Goal: Communication & Community: Connect with others

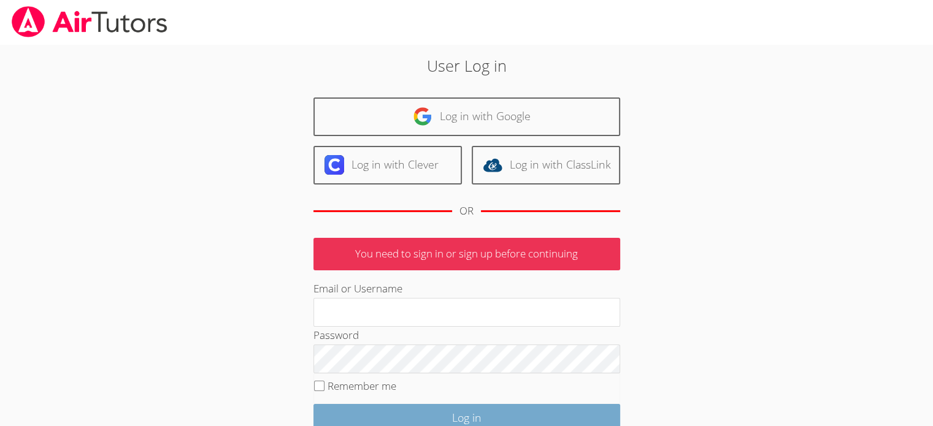
type input "[EMAIL_ADDRESS][DOMAIN_NAME]"
click at [422, 417] on input "Log in" at bounding box center [466, 418] width 307 height 29
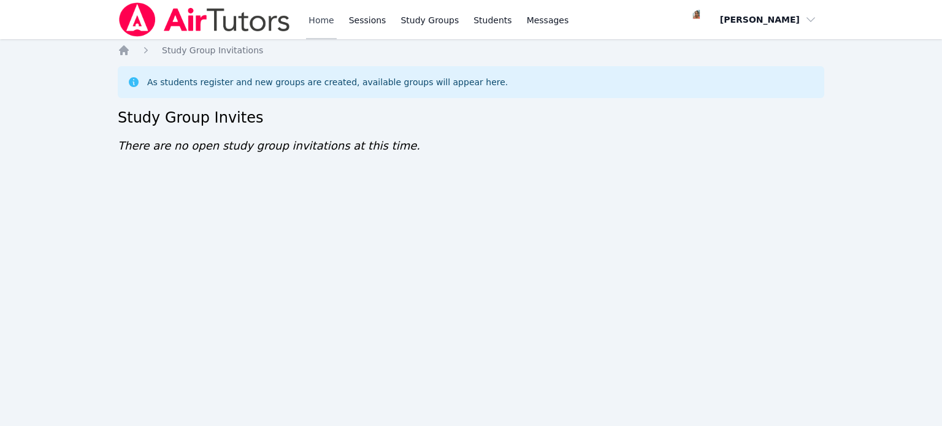
click at [334, 18] on link "Home" at bounding box center [321, 19] width 30 height 39
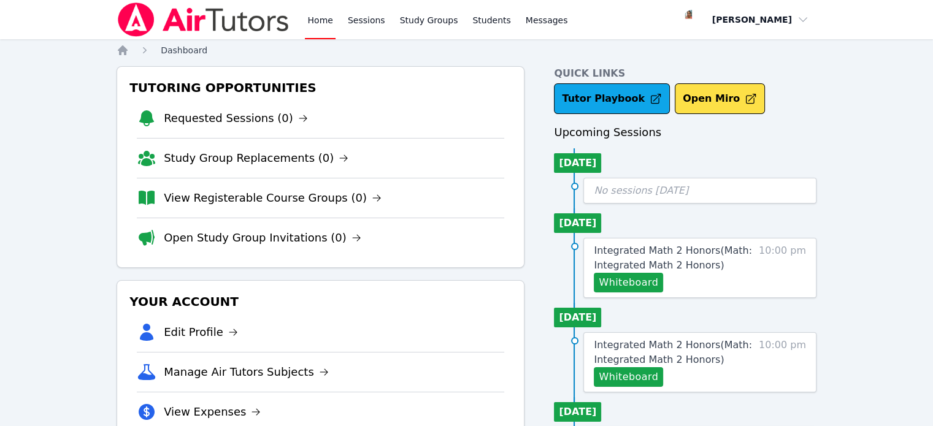
click at [199, 50] on span "Dashboard" at bounding box center [184, 50] width 47 height 10
click at [171, 23] on img at bounding box center [204, 19] width 174 height 34
click at [172, 52] on span "Dashboard" at bounding box center [184, 50] width 47 height 10
click at [182, 27] on img at bounding box center [204, 19] width 174 height 34
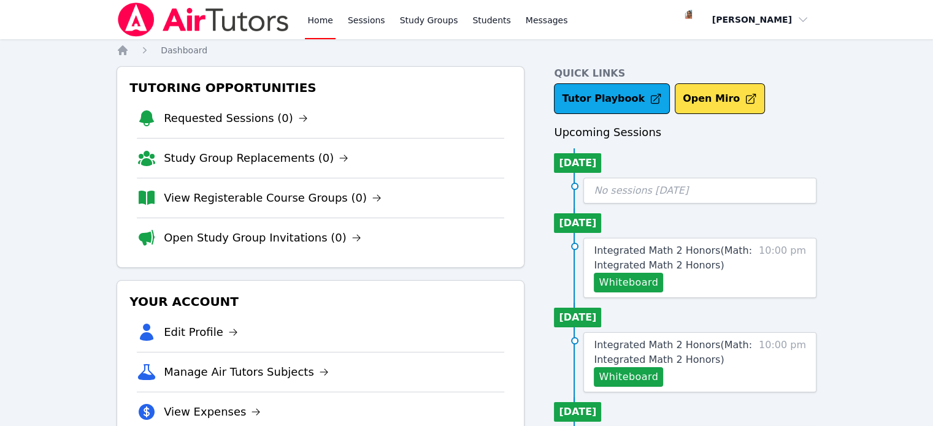
click at [324, 18] on link "Home" at bounding box center [320, 19] width 30 height 39
click at [321, 36] on link "Home" at bounding box center [320, 19] width 30 height 39
click at [198, 49] on span "Dashboard" at bounding box center [184, 50] width 47 height 10
click at [125, 21] on img at bounding box center [204, 19] width 174 height 34
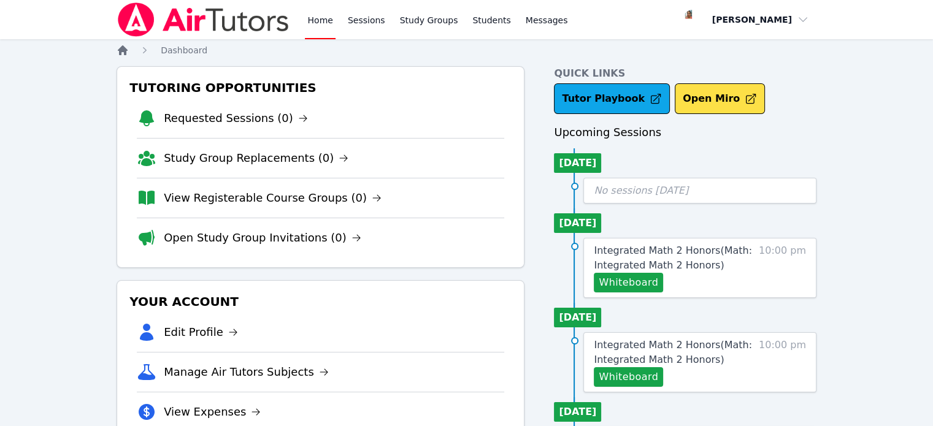
click at [123, 48] on icon "Breadcrumb" at bounding box center [123, 50] width 10 height 10
click at [167, 48] on span "Dashboard" at bounding box center [184, 50] width 47 height 10
click at [526, 18] on span "Messages" at bounding box center [547, 20] width 42 height 12
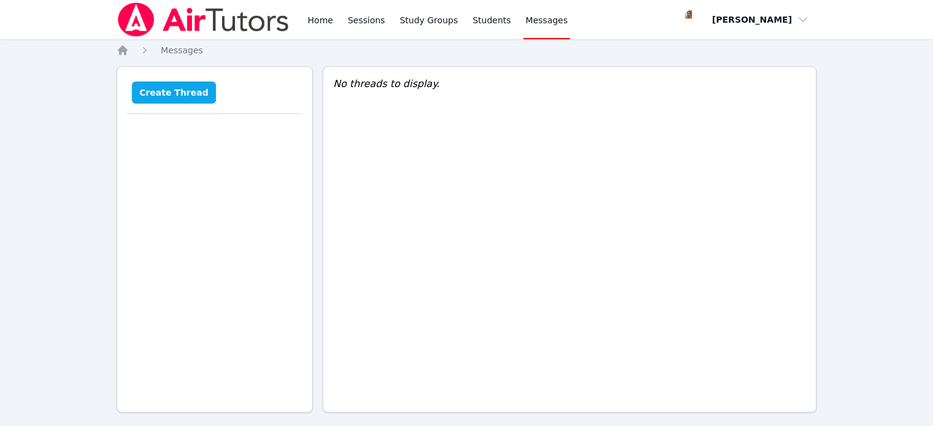
click at [189, 91] on button "Create Thread" at bounding box center [174, 93] width 84 height 22
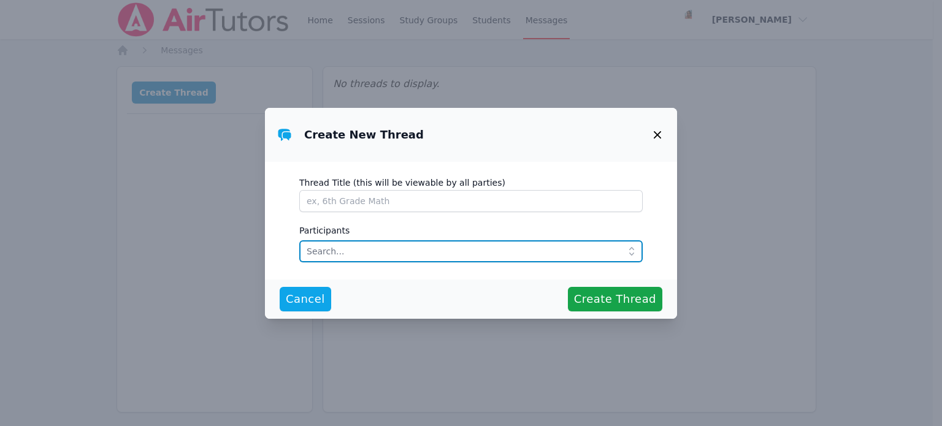
click at [315, 251] on input "text" at bounding box center [470, 251] width 343 height 22
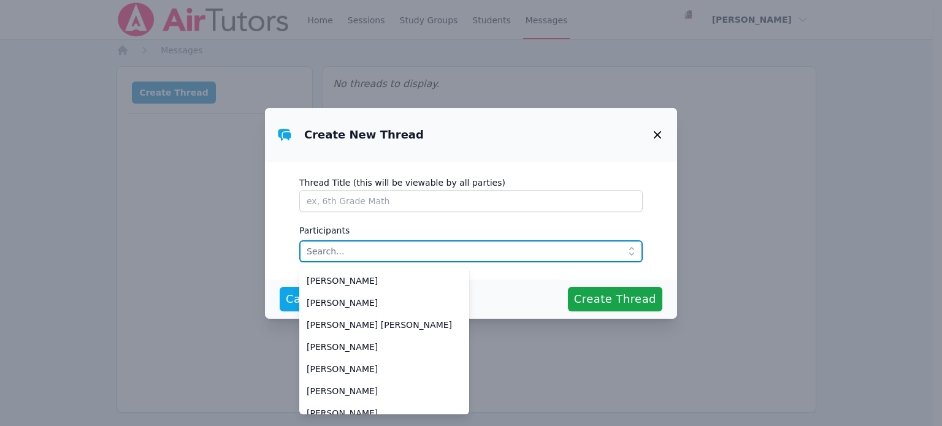
scroll to position [294, 0]
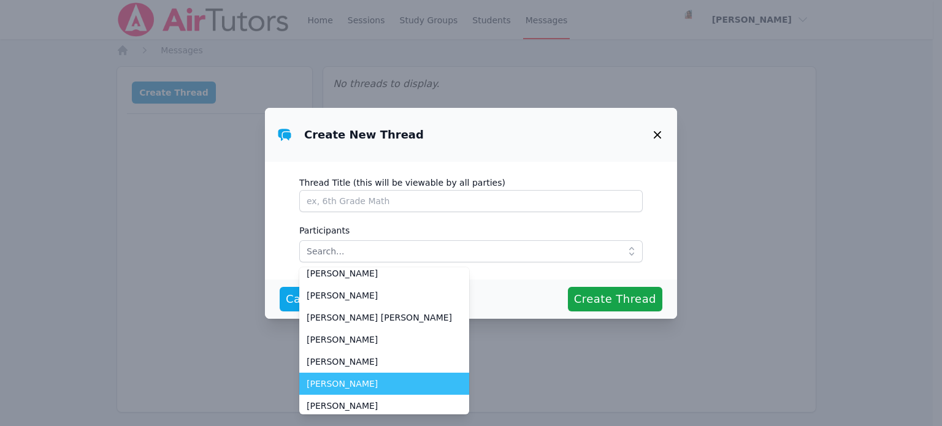
click at [345, 381] on span "Lisa Otuonye" at bounding box center [384, 384] width 155 height 12
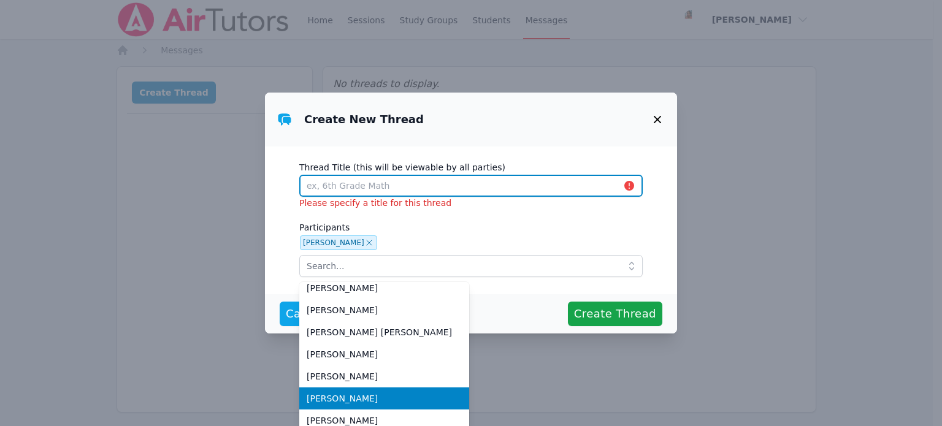
click at [332, 183] on input "Thread Title (this will be viewable by all parties)" at bounding box center [470, 186] width 343 height 22
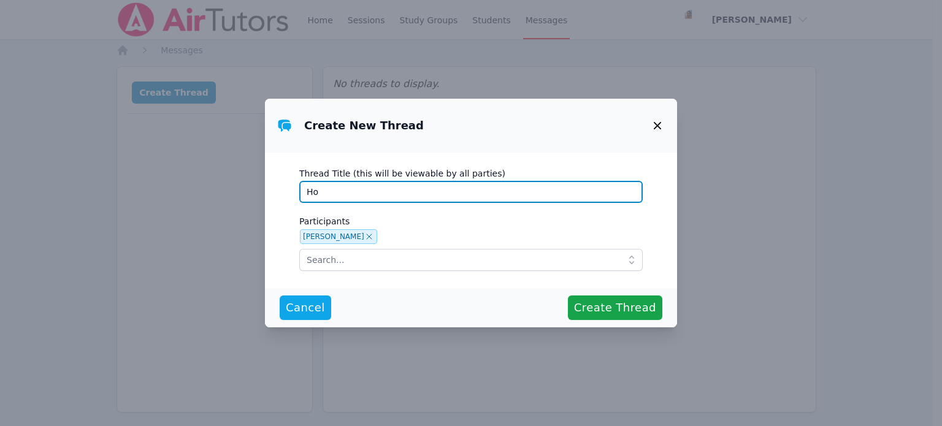
type input "H"
type input "Topics to discuss during tutoring session"
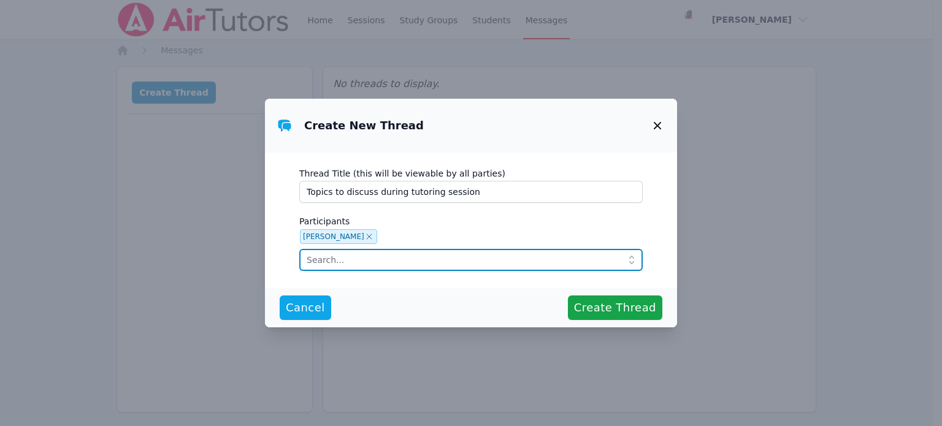
click at [321, 263] on input "text" at bounding box center [470, 260] width 343 height 22
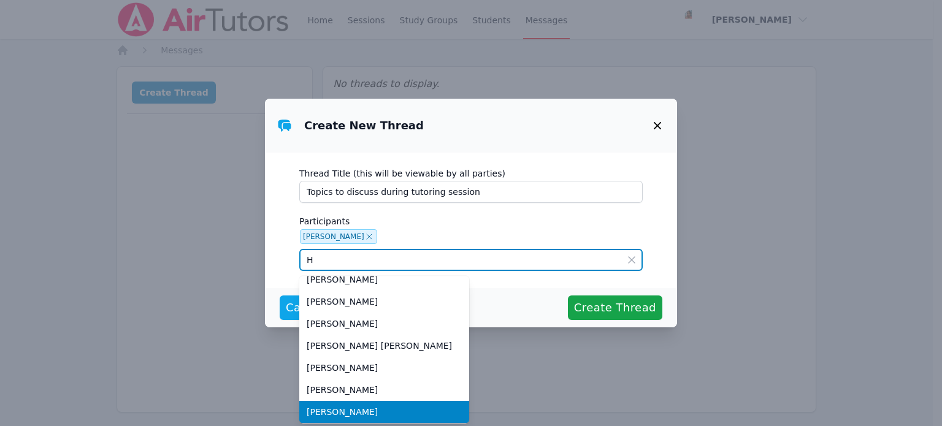
scroll to position [0, 0]
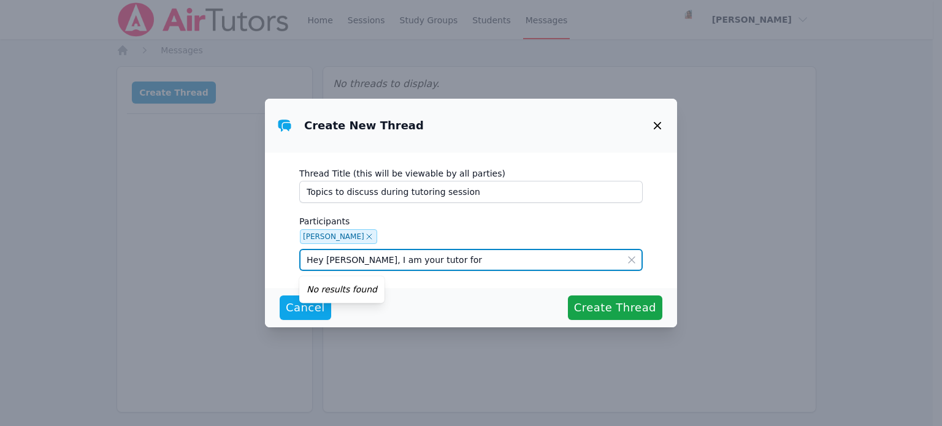
click at [381, 258] on input "Hey Lisa, I am your tutor for" at bounding box center [470, 260] width 343 height 22
click at [453, 263] on input "Hey Lisa, I am your Math tutor for" at bounding box center [470, 260] width 343 height 22
type input "Hey Lisa, I am your Math tutor and we will be meeeting on Monday, Sept 22. Do y…"
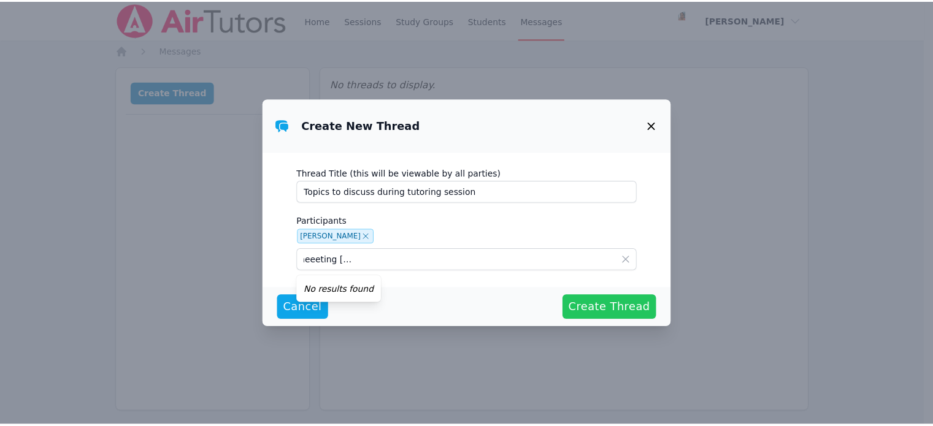
scroll to position [0, 0]
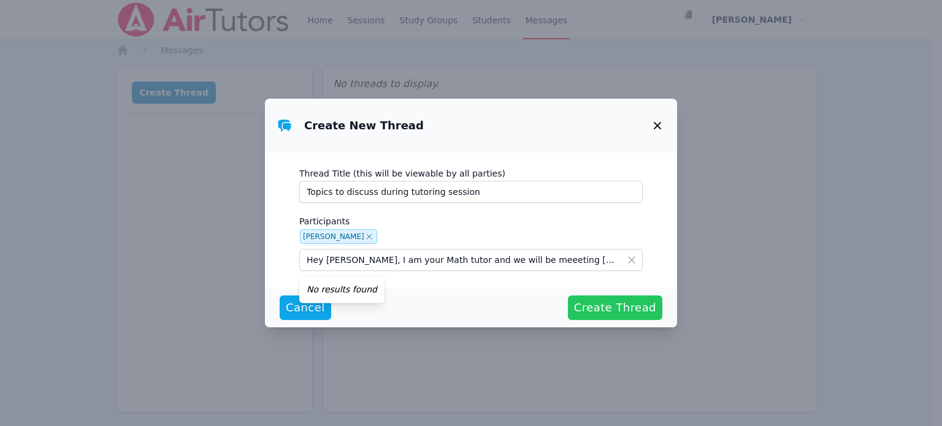
click at [605, 310] on span "Create Thread" at bounding box center [615, 307] width 82 height 17
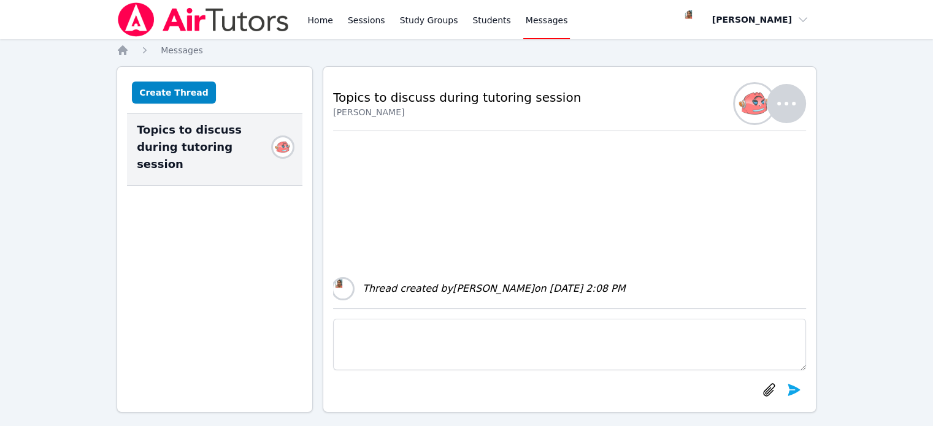
scroll to position [11, 0]
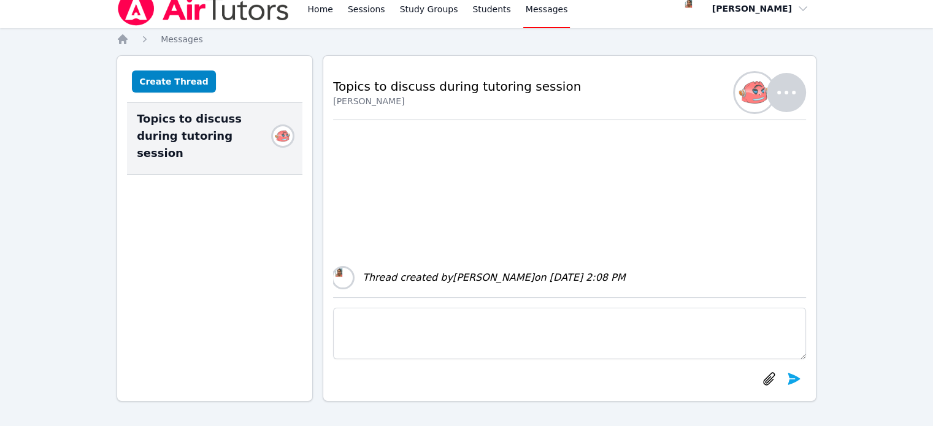
click at [172, 134] on span "Topics to discuss during tutoring session" at bounding box center [207, 136] width 141 height 52
click at [205, 115] on span "Topics to discuss during tutoring session" at bounding box center [207, 136] width 141 height 52
click at [280, 129] on img at bounding box center [283, 136] width 20 height 20
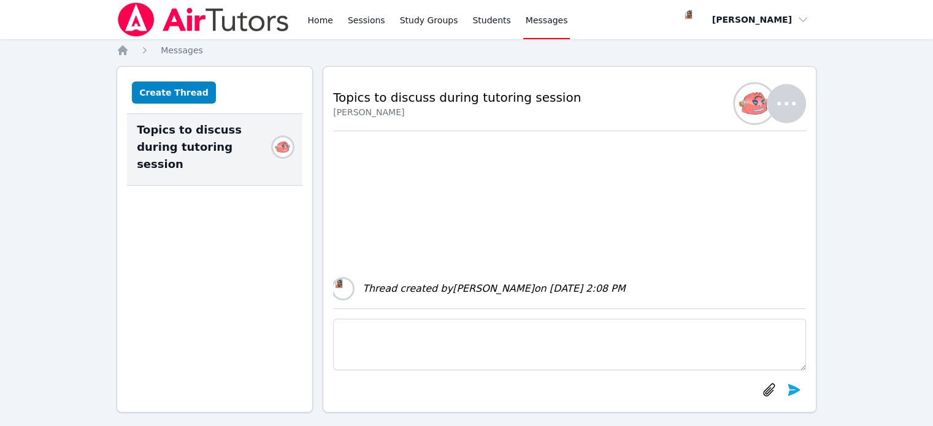
click at [194, 129] on span "Topics to discuss during tutoring session" at bounding box center [207, 147] width 141 height 52
drag, startPoint x: 398, startPoint y: 290, endPoint x: 340, endPoint y: 287, distance: 58.4
click at [340, 287] on div "Thread created by Asha Maire on Sep 18, 2025 2:08 PM" at bounding box center [569, 289] width 473 height 20
click at [340, 287] on img at bounding box center [343, 289] width 20 height 20
click at [716, 138] on div "Thread created by Asha Maire on Sep 18, 2025 2:08 PM" at bounding box center [569, 219] width 473 height 177
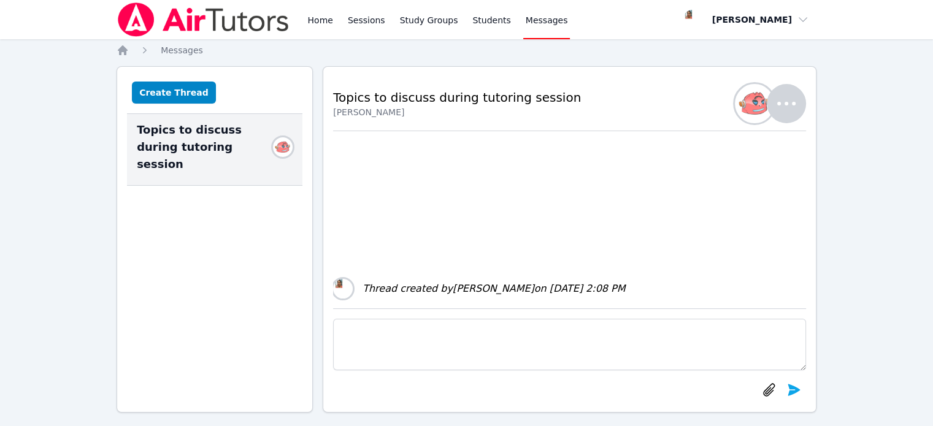
click at [791, 99] on icon "button" at bounding box center [786, 103] width 29 height 29
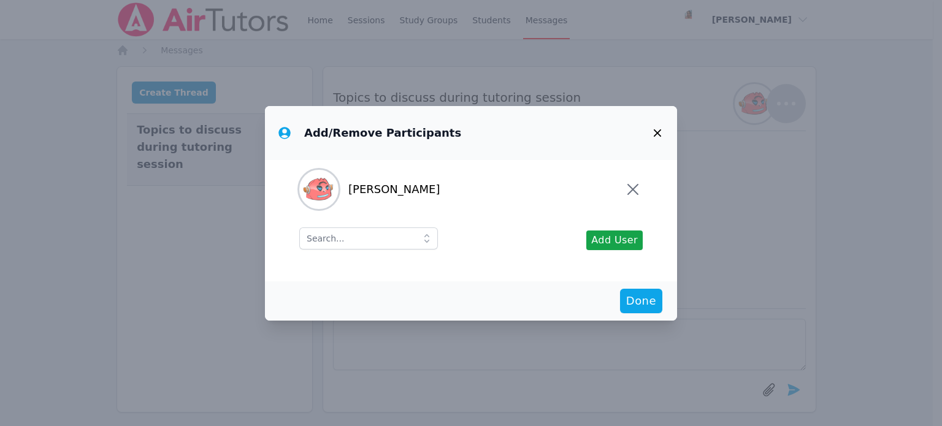
click at [658, 131] on icon "button" at bounding box center [657, 133] width 15 height 15
